Goal: Task Accomplishment & Management: Use online tool/utility

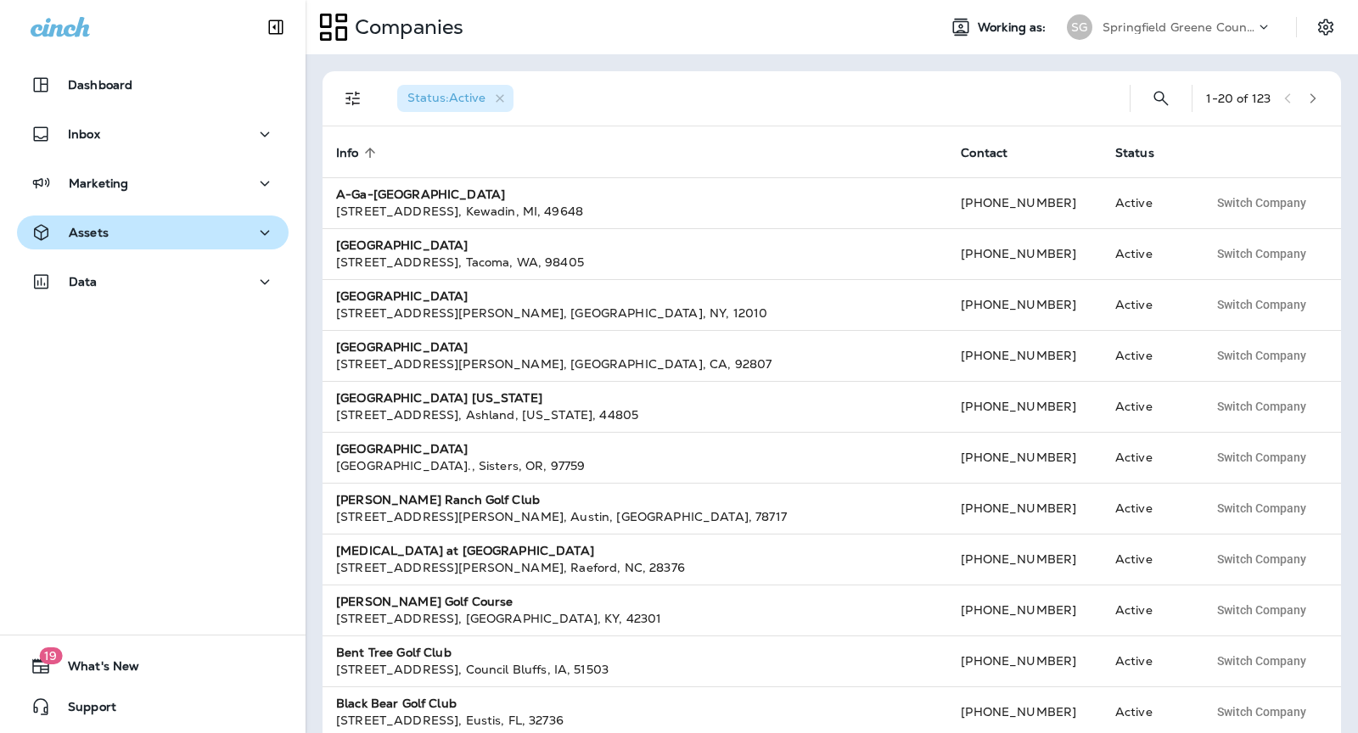
click at [168, 238] on div "Assets" at bounding box center [153, 232] width 244 height 21
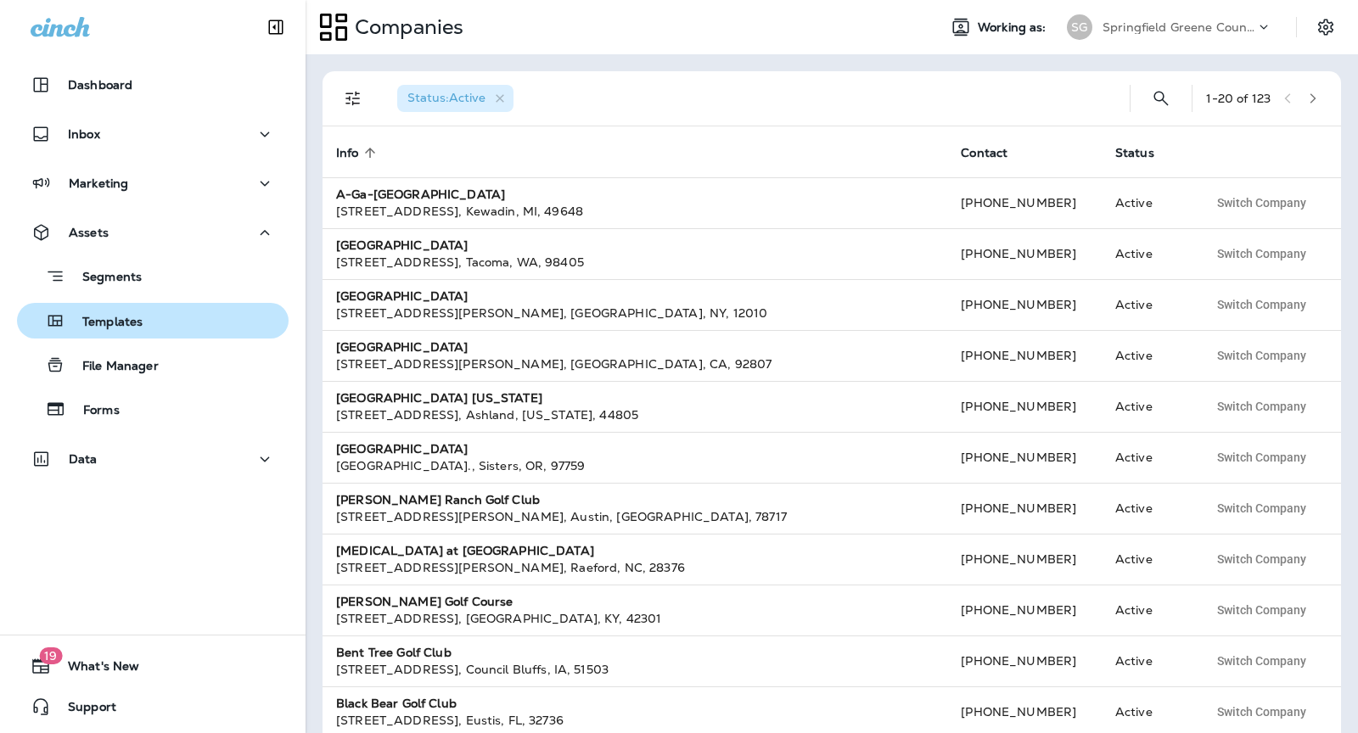
click at [192, 333] on div "Templates" at bounding box center [153, 320] width 258 height 25
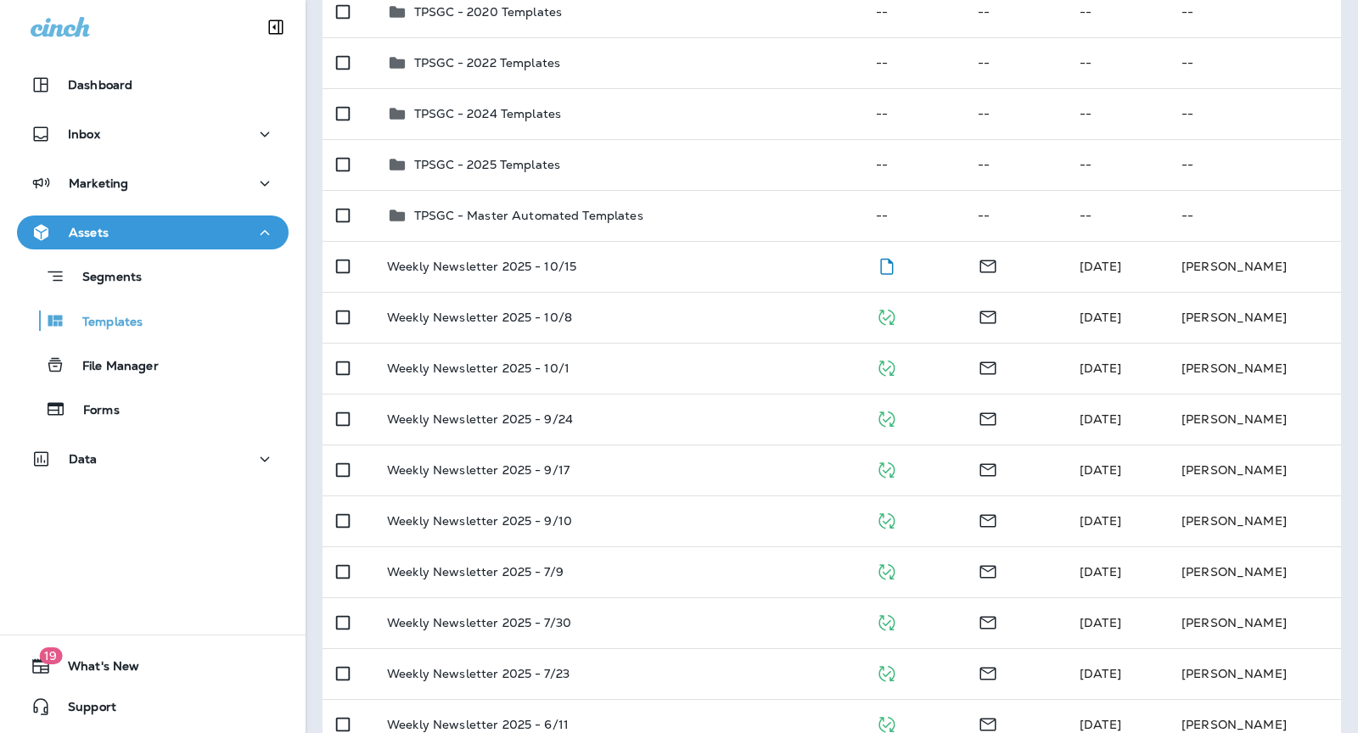
scroll to position [230, 0]
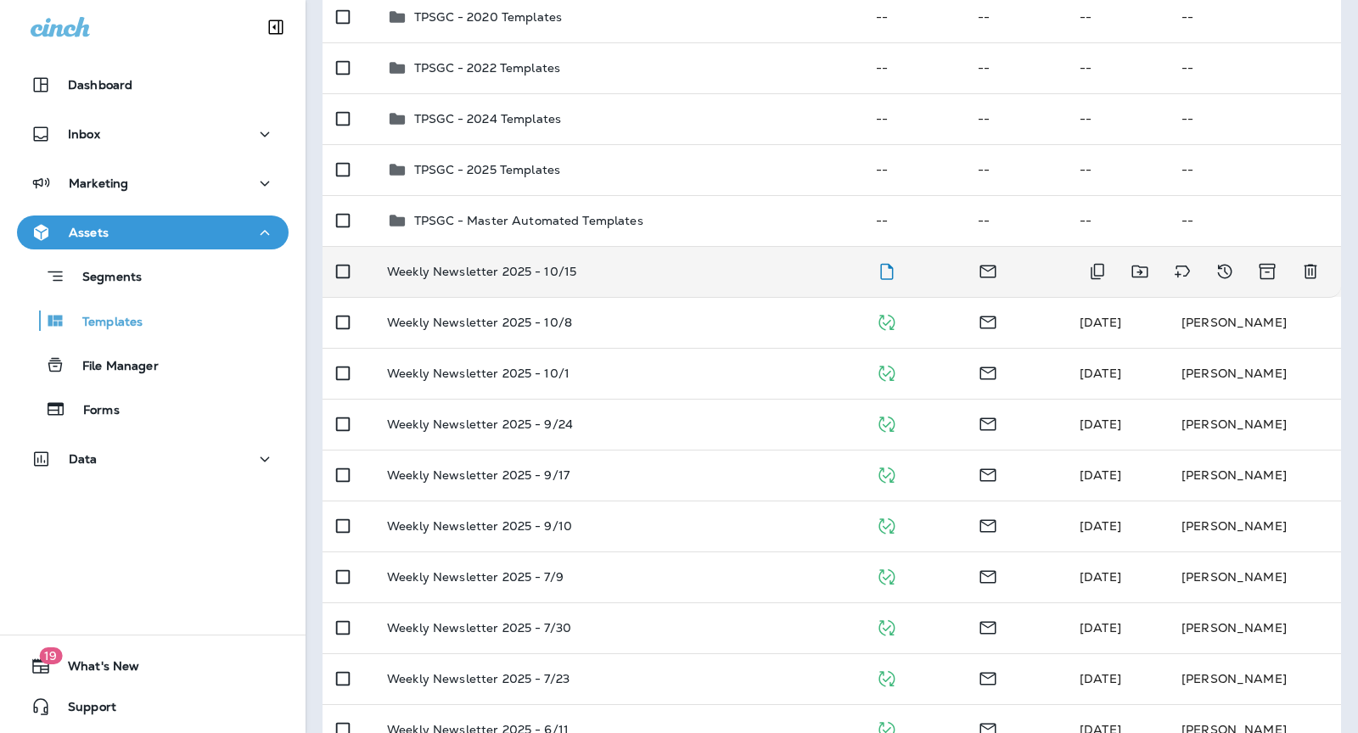
click at [641, 283] on td "Weekly Newsletter 2025 - 10/15" at bounding box center [617, 271] width 489 height 51
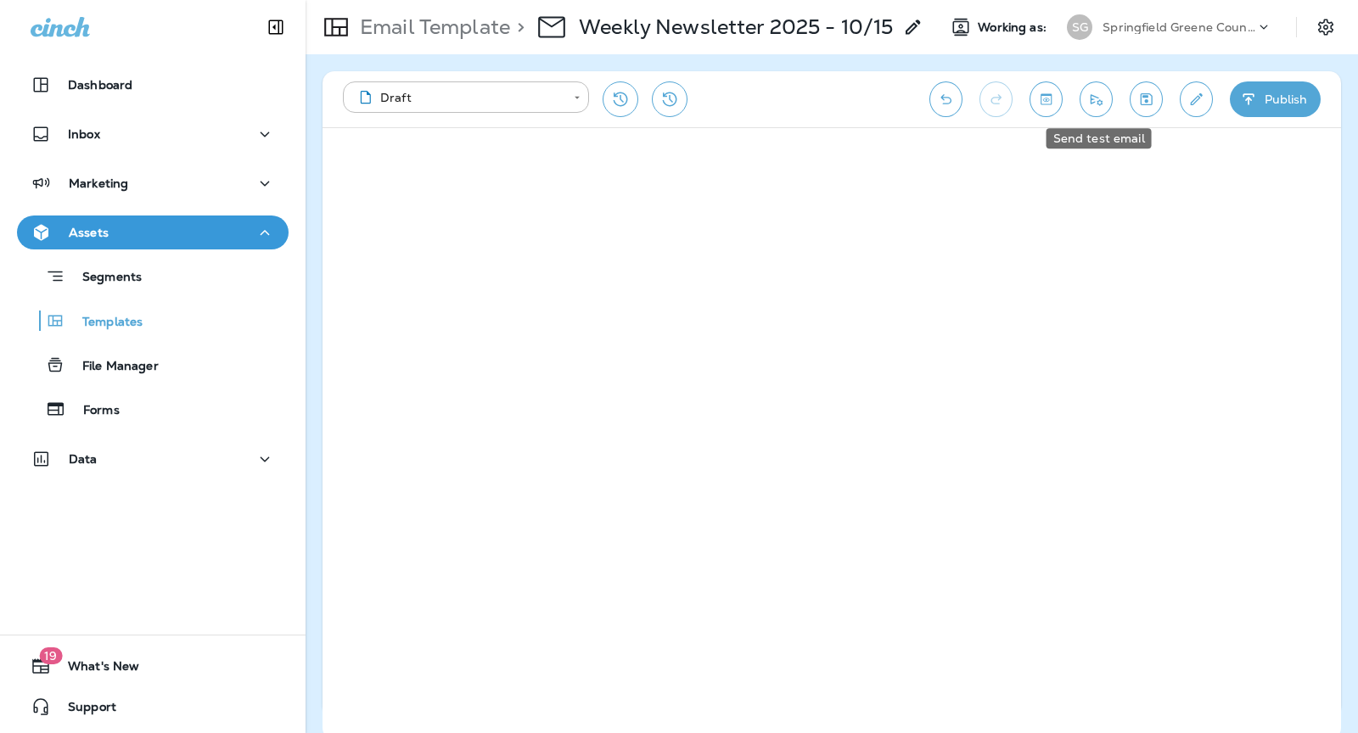
click at [1097, 102] on icon "Send test email" at bounding box center [1096, 99] width 18 height 17
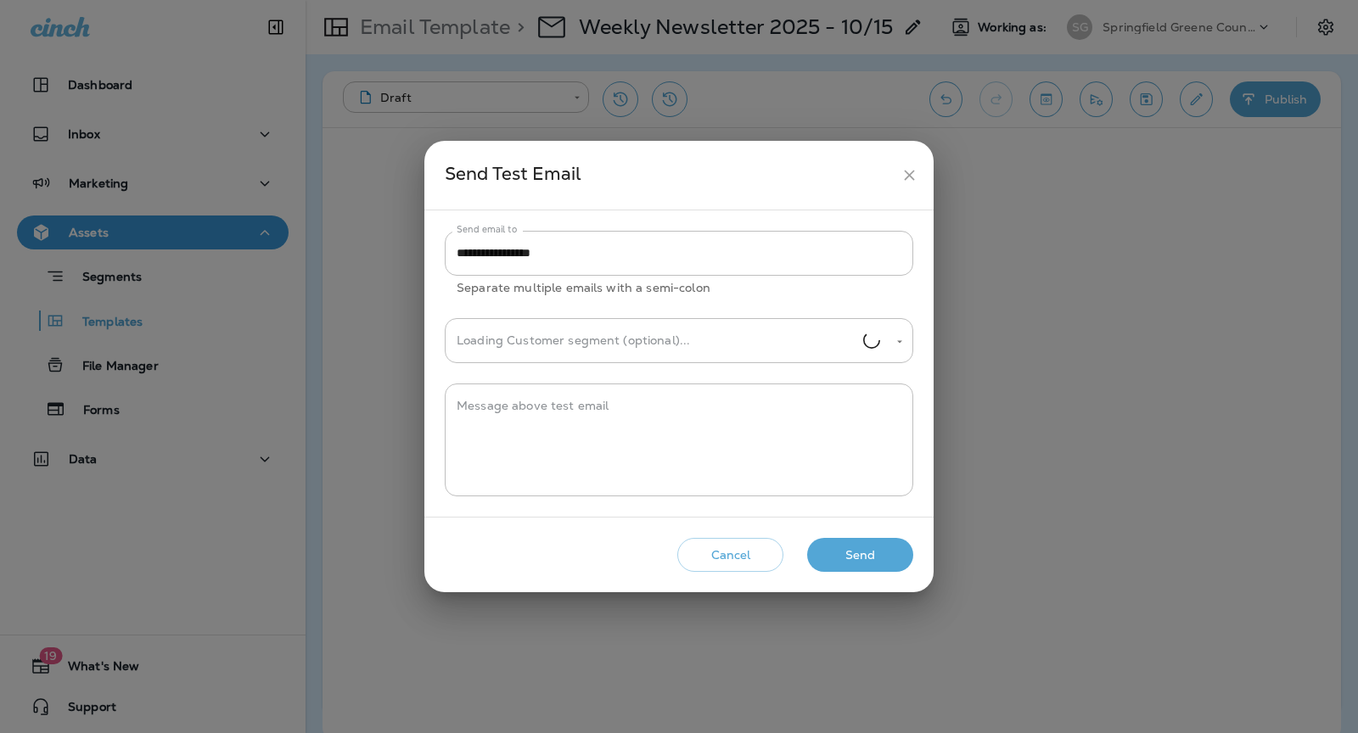
click at [864, 553] on button "Send" at bounding box center [860, 555] width 106 height 35
